Goal: Information Seeking & Learning: Learn about a topic

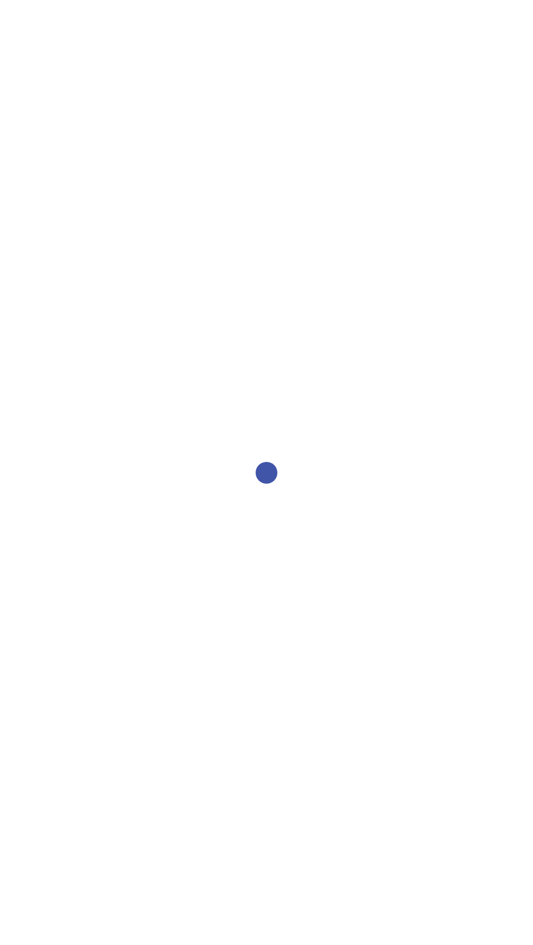
select select "2bed604d-1099-4043-b1bc-2365e8740244"
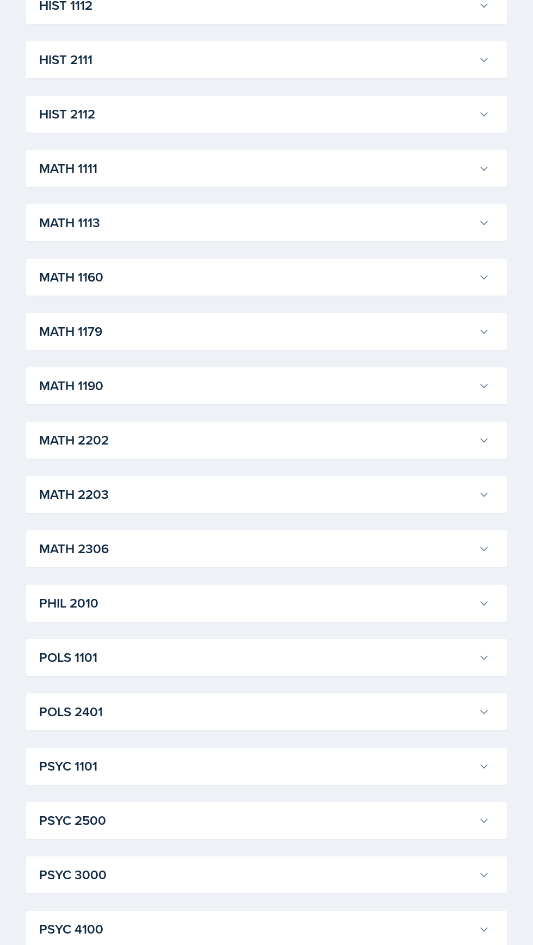
scroll to position [867, 0]
click at [323, 389] on h3 "MATH 1190" at bounding box center [256, 386] width 435 height 20
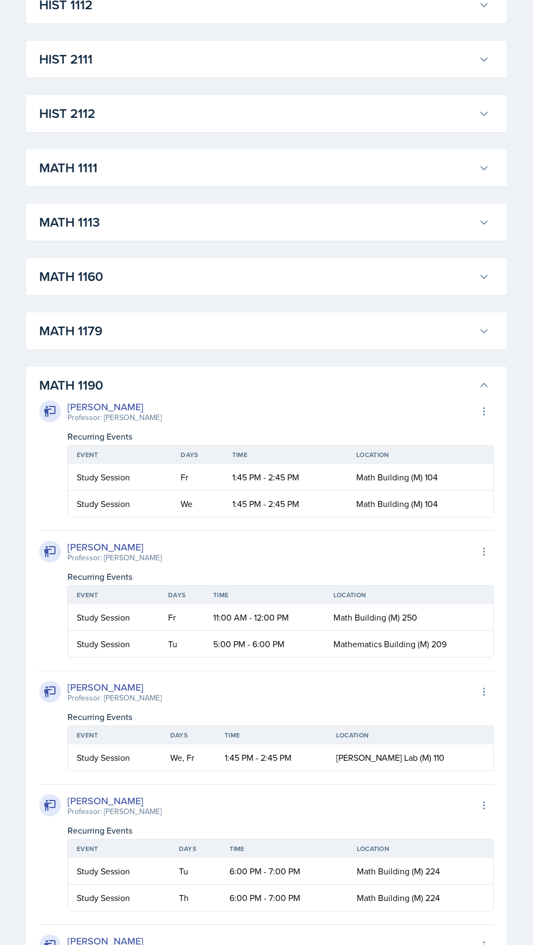
click at [339, 385] on h3 "MATH 1190" at bounding box center [256, 386] width 435 height 20
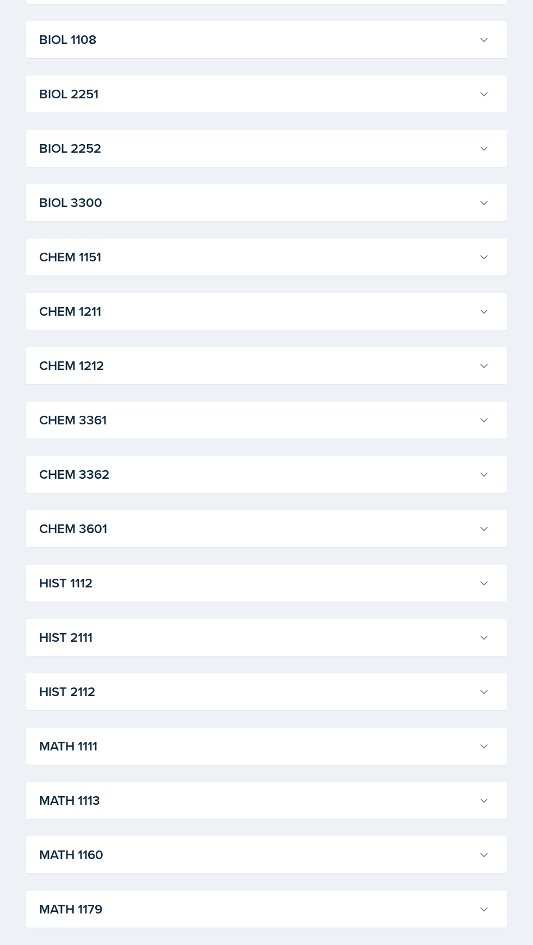
scroll to position [246, 0]
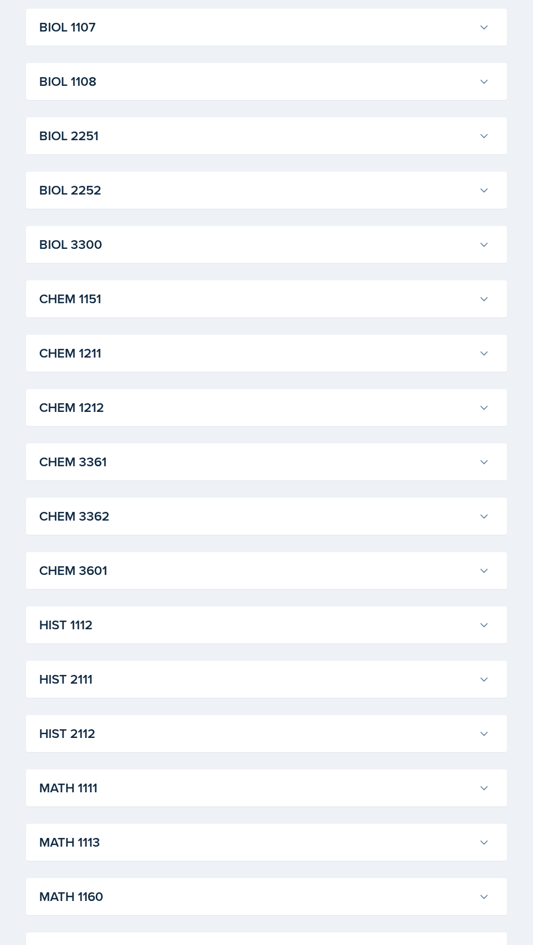
click at [318, 401] on h3 "CHEM 1212" at bounding box center [256, 408] width 435 height 20
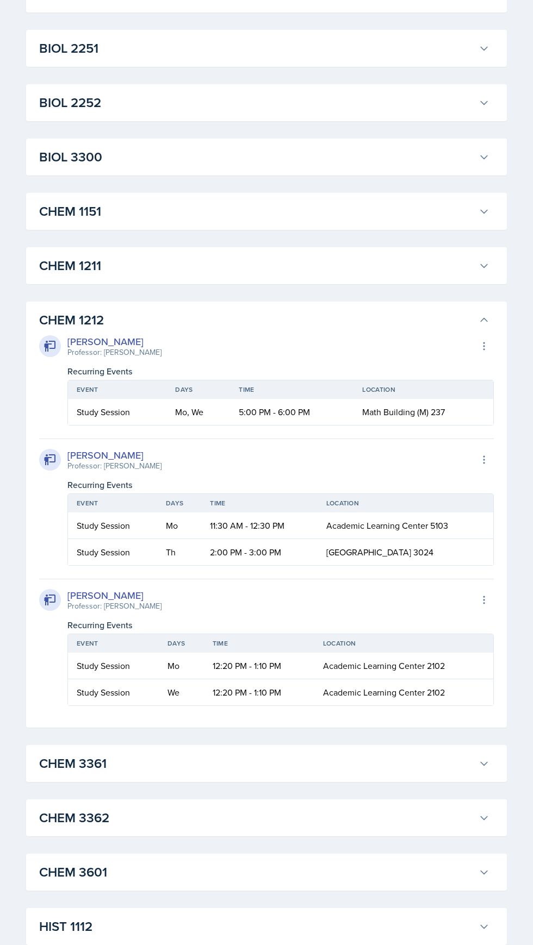
scroll to position [372, 0]
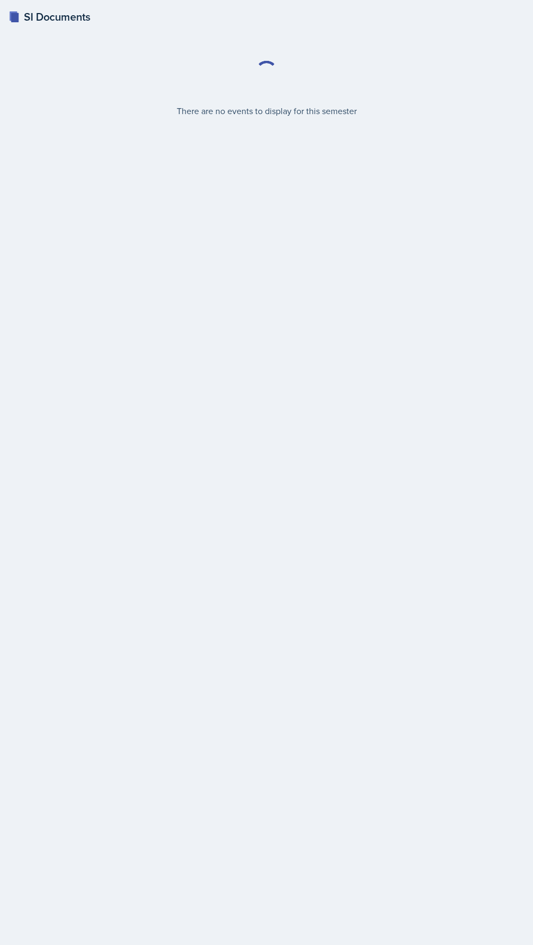
select select "2bed604d-1099-4043-b1bc-2365e8740244"
